Goal: Information Seeking & Learning: Learn about a topic

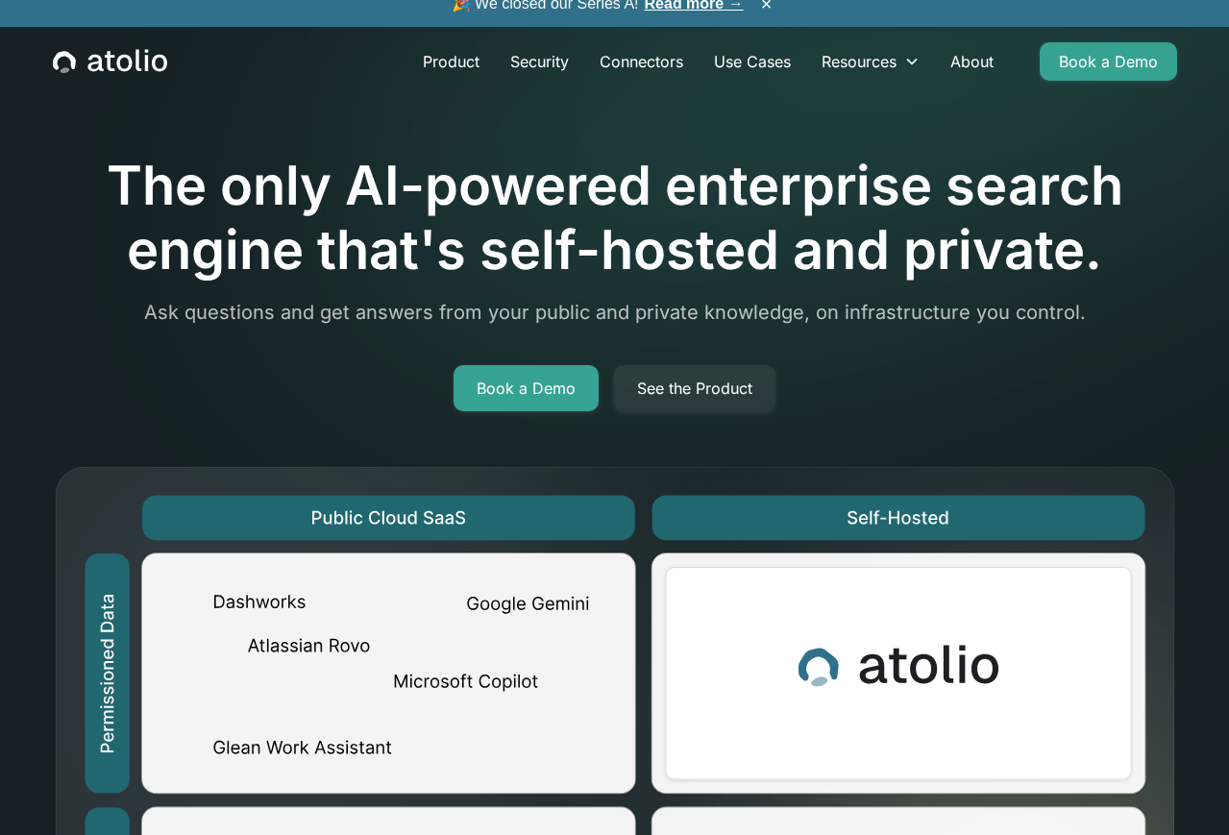
click at [685, 14] on span "🎉 We closed our Series A! Read more →" at bounding box center [598, 3] width 292 height 23
click at [685, 12] on span "🎉 We closed our Series A! Read more →" at bounding box center [598, 3] width 292 height 23
click at [683, 6] on link "Read more →" at bounding box center [694, 3] width 99 height 16
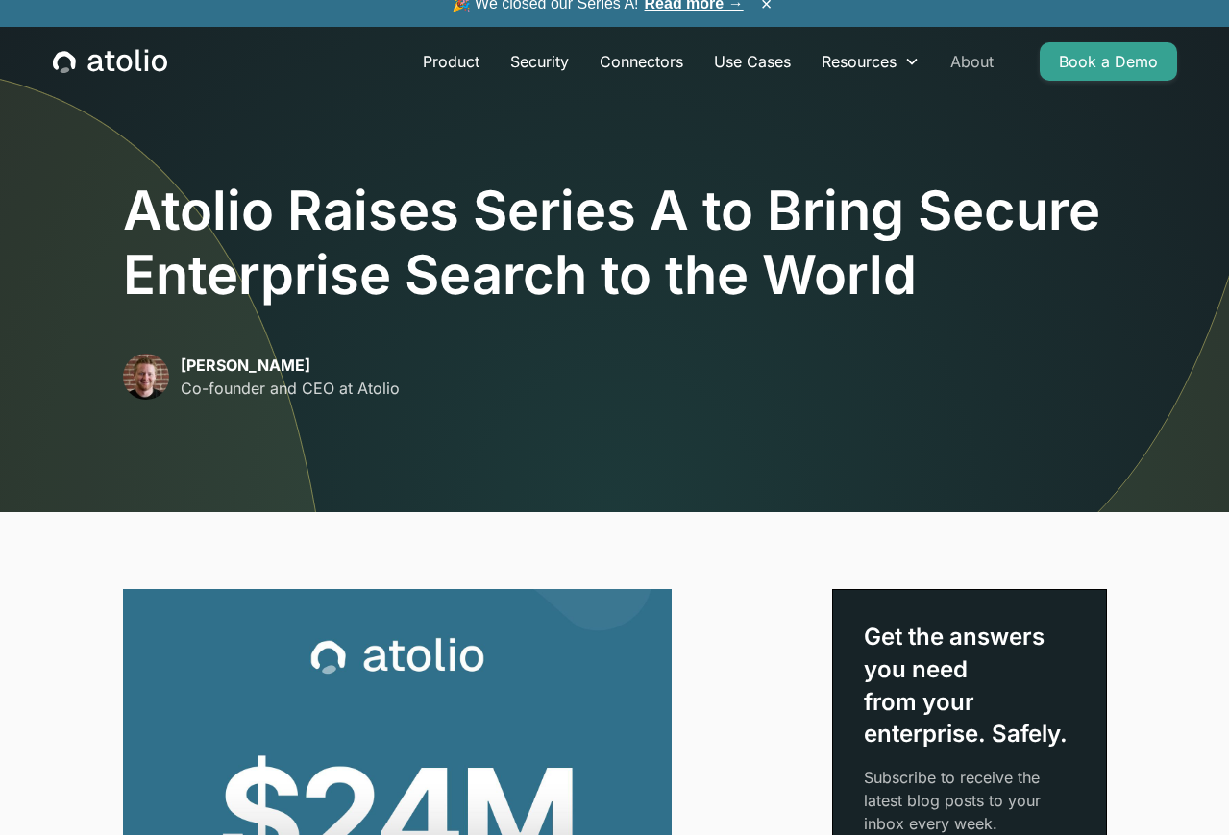
click at [983, 62] on link "About" at bounding box center [972, 61] width 74 height 38
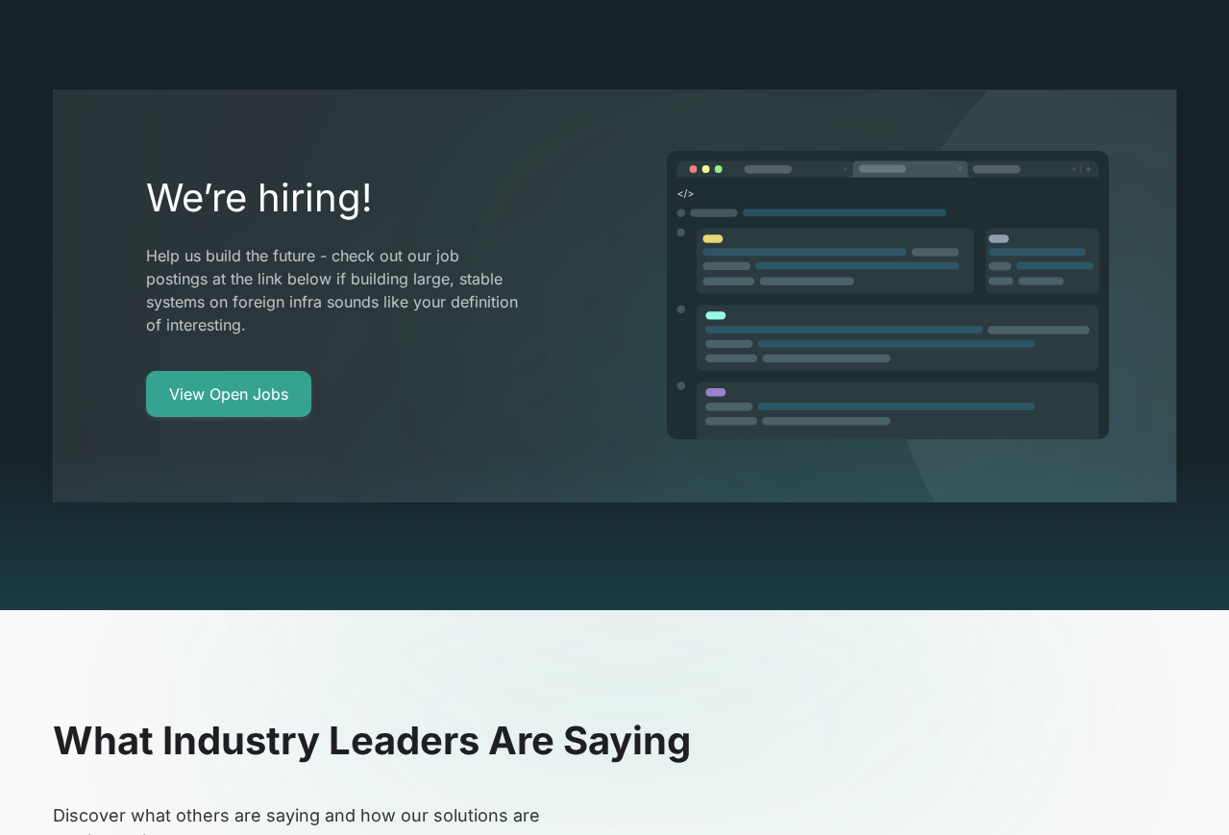
scroll to position [3560, 0]
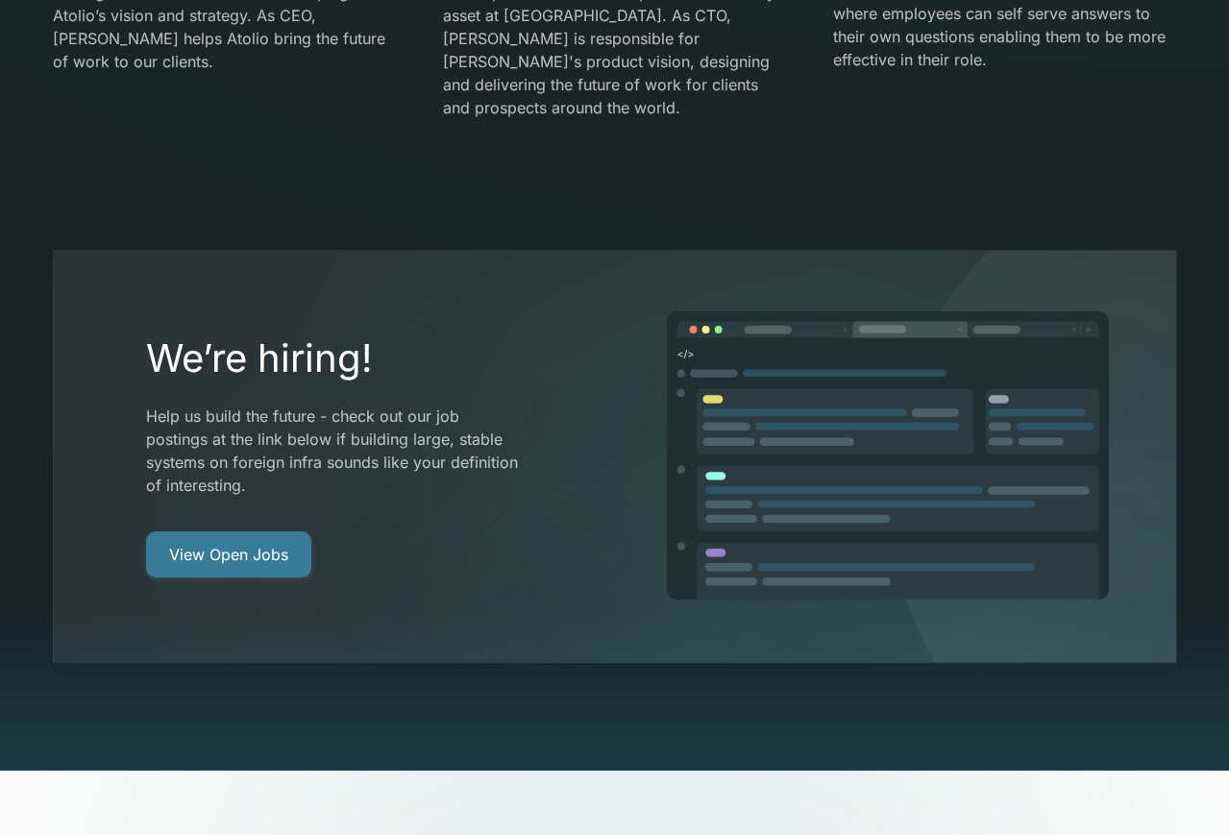
click at [198, 531] on link "View Open Jobs" at bounding box center [228, 554] width 165 height 46
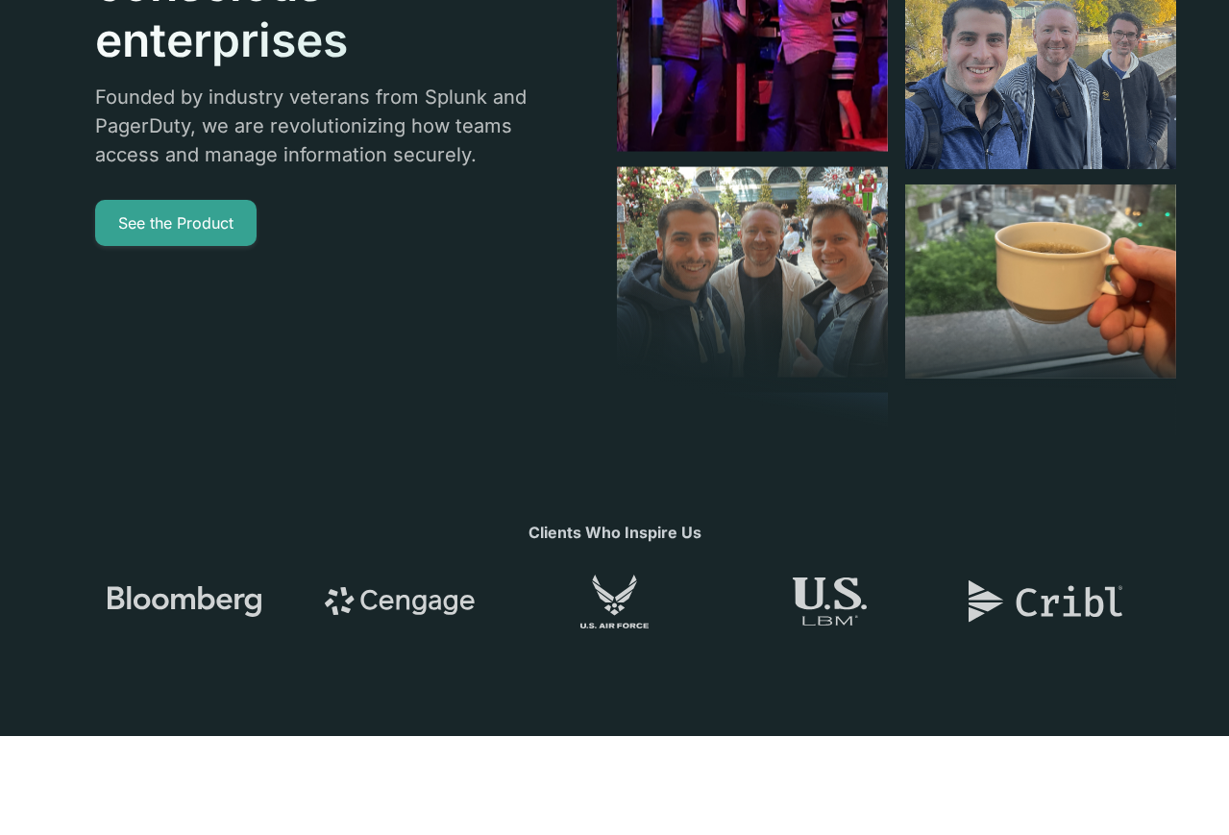
scroll to position [0, 0]
